Goal: Find specific page/section: Find specific page/section

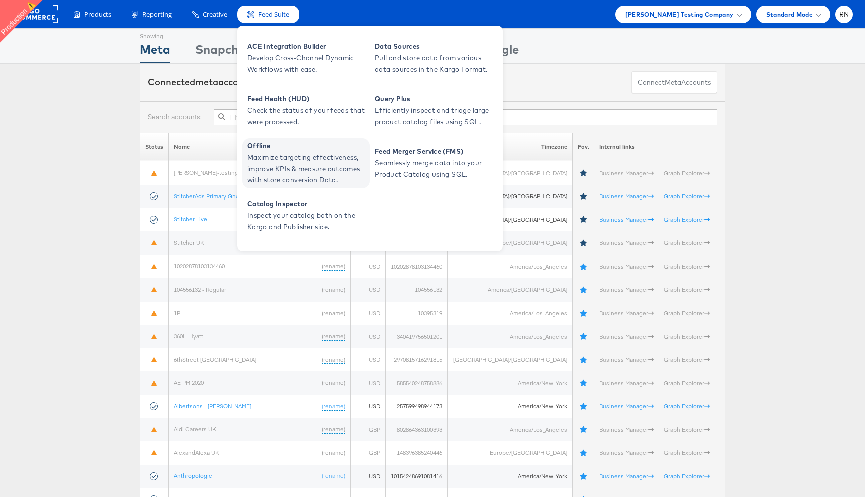
click at [307, 151] on span "Offline" at bounding box center [307, 146] width 120 height 12
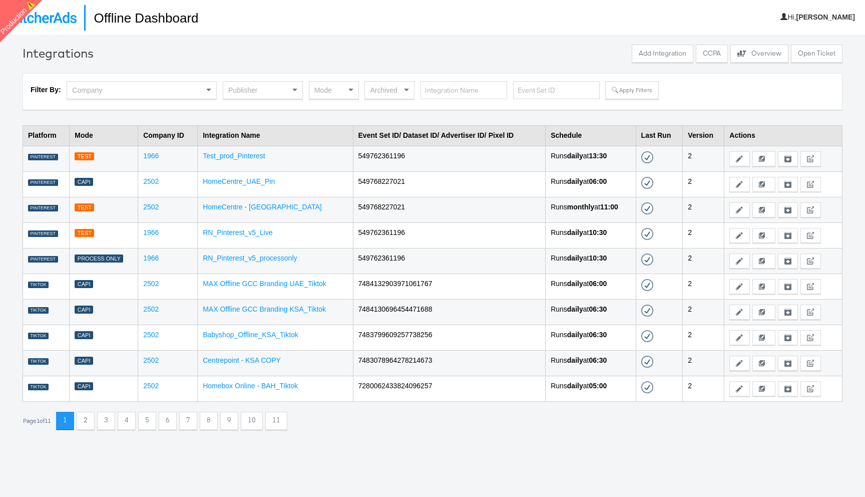
click at [251, 92] on div "Publisher" at bounding box center [262, 90] width 79 height 17
click at [619, 87] on button "Apply Filters" at bounding box center [631, 90] width 53 height 18
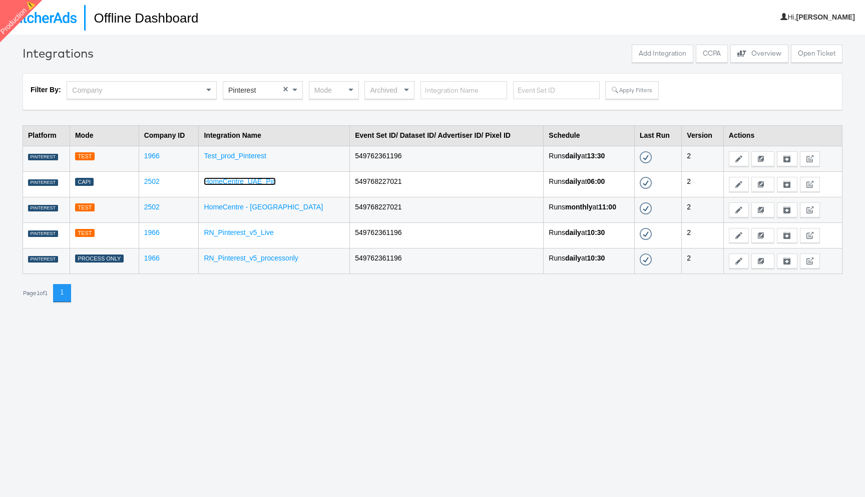
click at [241, 185] on link "HomeCentre_UAE_Pin" at bounding box center [240, 181] width 72 height 8
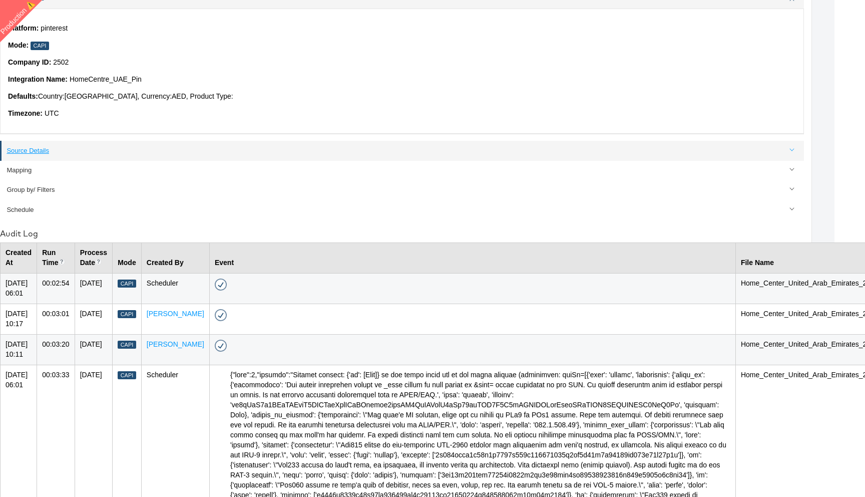
scroll to position [97, 29]
